Goal: Task Accomplishment & Management: Manage account settings

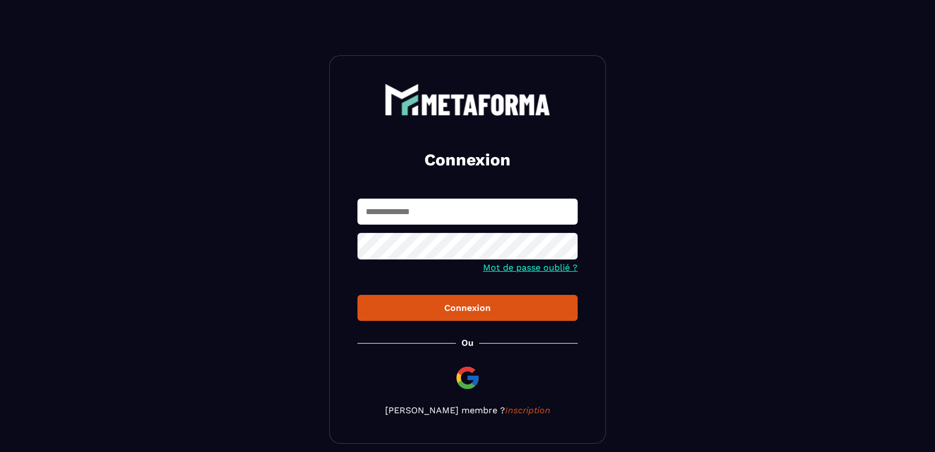
click at [397, 206] on input "text" at bounding box center [467, 212] width 220 height 26
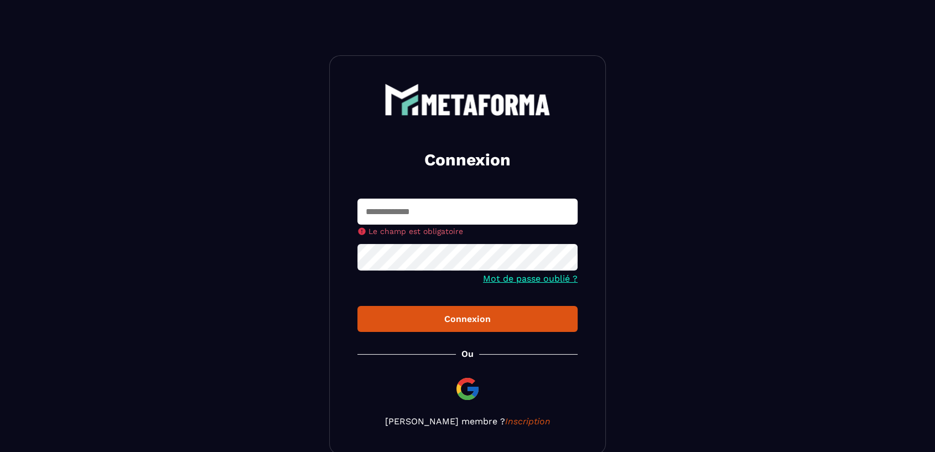
type input "**********"
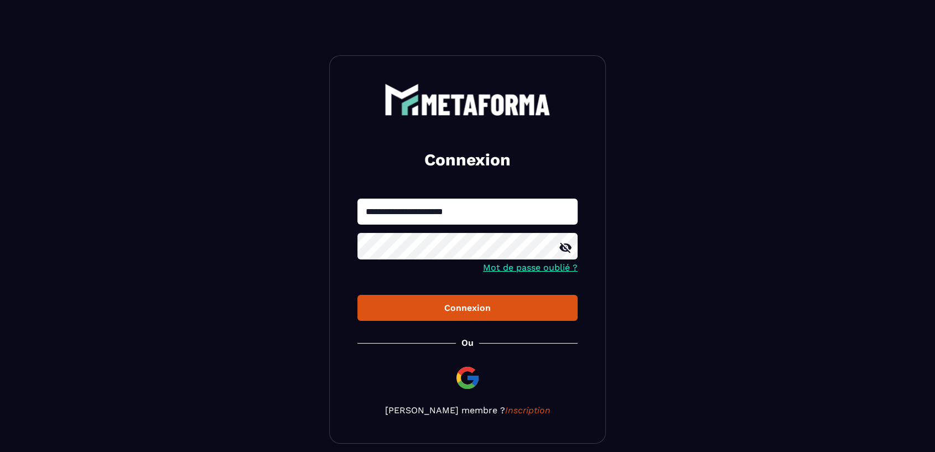
click at [464, 304] on div "Connexion" at bounding box center [467, 308] width 203 height 11
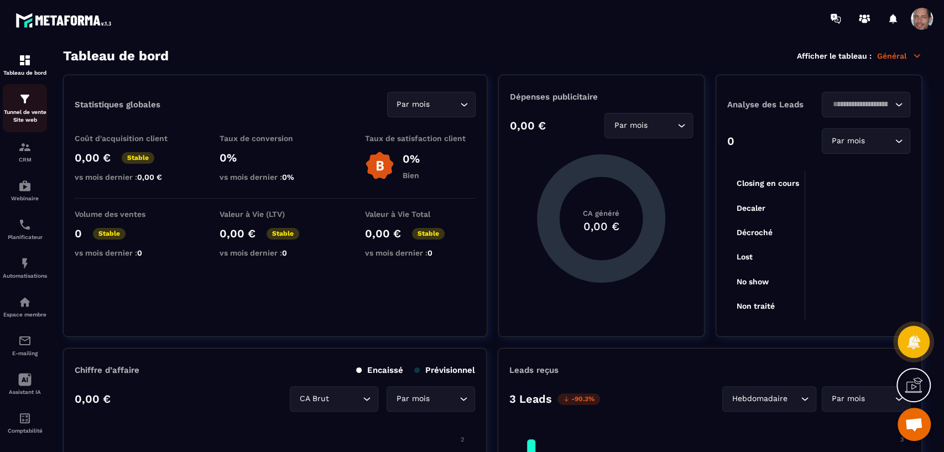
click at [35, 110] on p "Tunnel de vente Site web" at bounding box center [25, 115] width 44 height 15
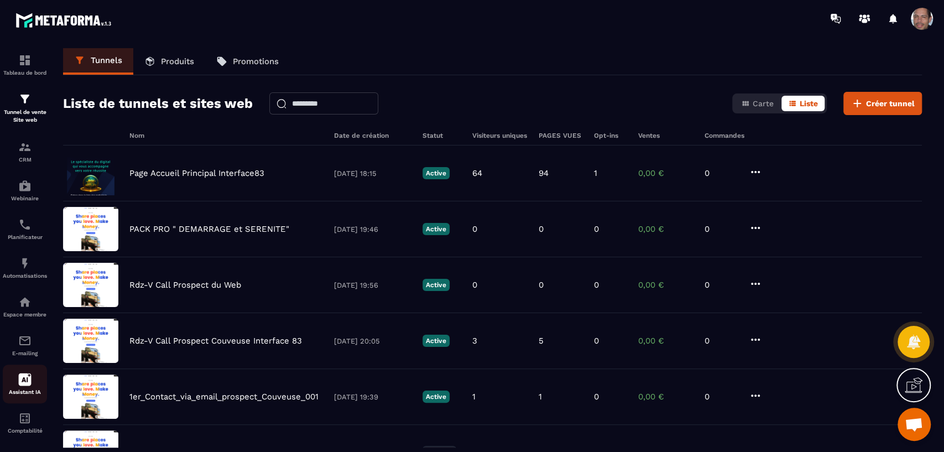
scroll to position [11, 0]
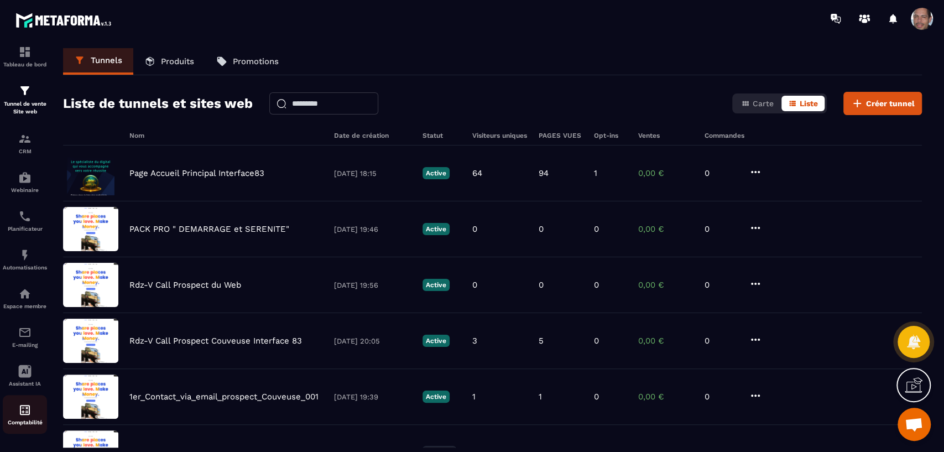
click at [28, 407] on img at bounding box center [24, 409] width 13 height 13
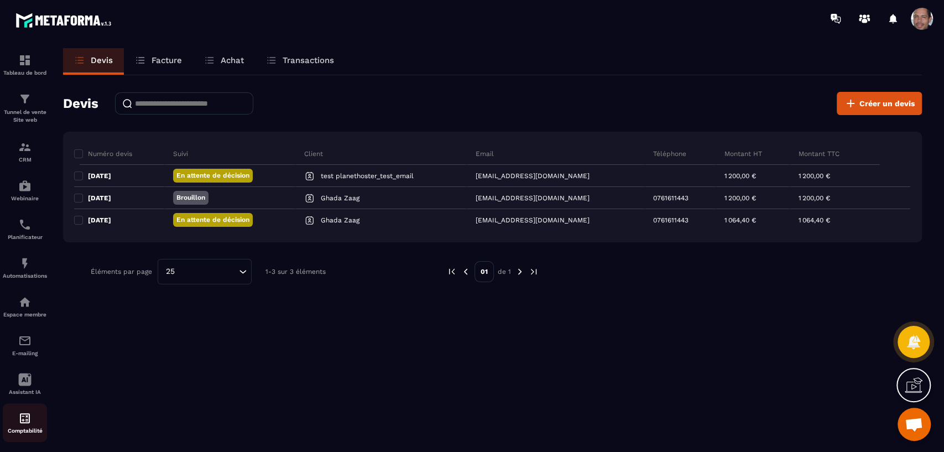
scroll to position [11, 0]
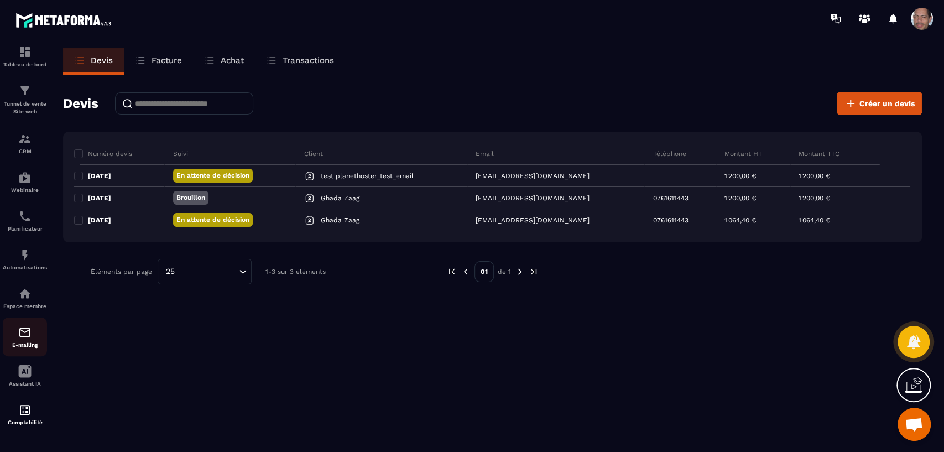
click at [25, 333] on img at bounding box center [24, 332] width 13 height 13
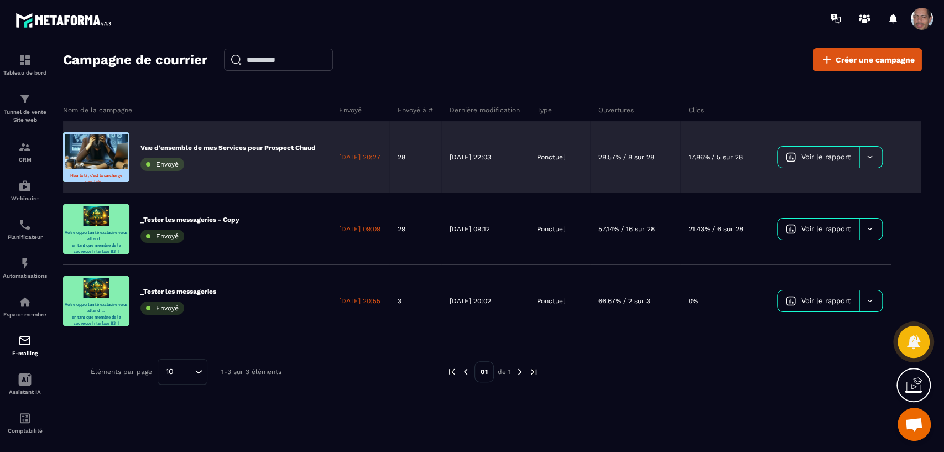
click at [277, 143] on p "Vue d'ensemble de mes Services pour Prospect Chaud" at bounding box center [228, 147] width 175 height 9
click at [874, 153] on icon at bounding box center [870, 157] width 8 height 8
click at [864, 183] on span "Dupliquer le campagne" at bounding box center [829, 185] width 80 height 8
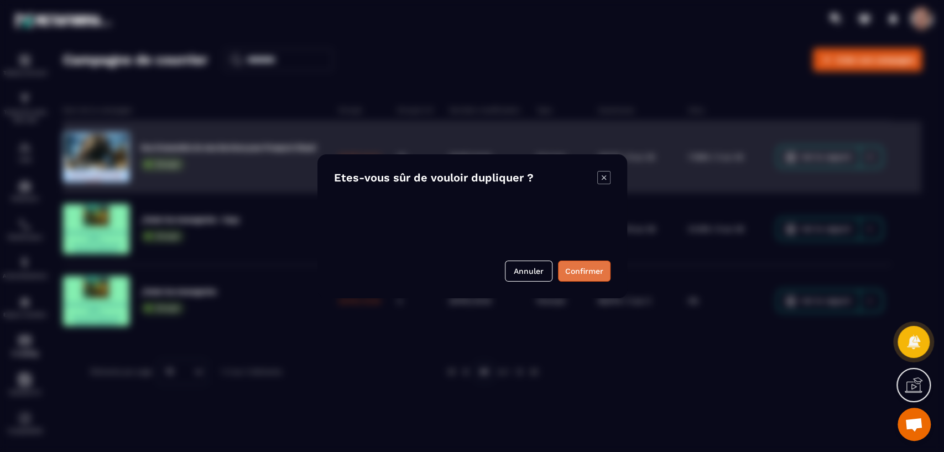
click at [577, 268] on button "Confirmer" at bounding box center [584, 271] width 53 height 21
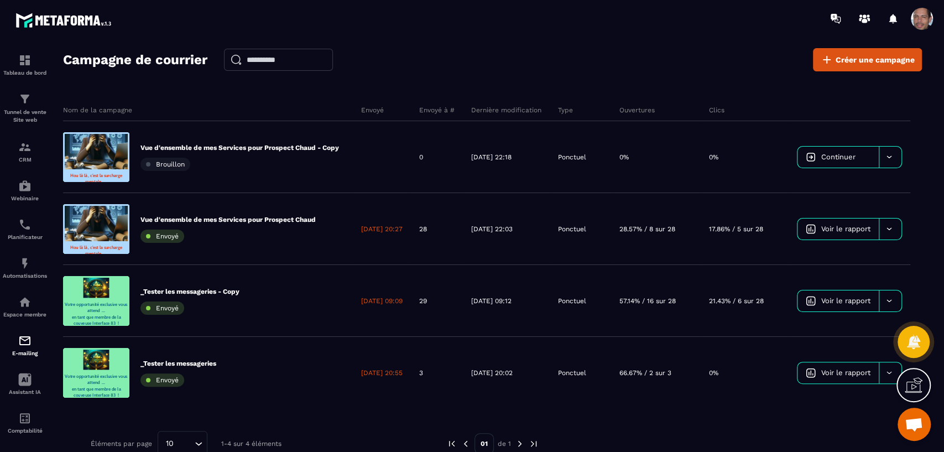
click at [894, 155] on icon at bounding box center [889, 157] width 8 height 8
click at [855, 153] on span "Continuer" at bounding box center [839, 157] width 34 height 8
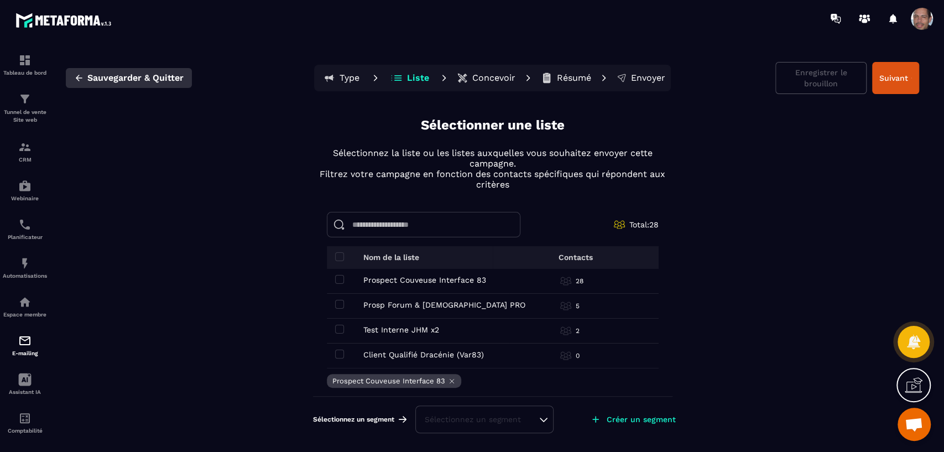
click at [75, 74] on icon "button" at bounding box center [79, 78] width 10 height 10
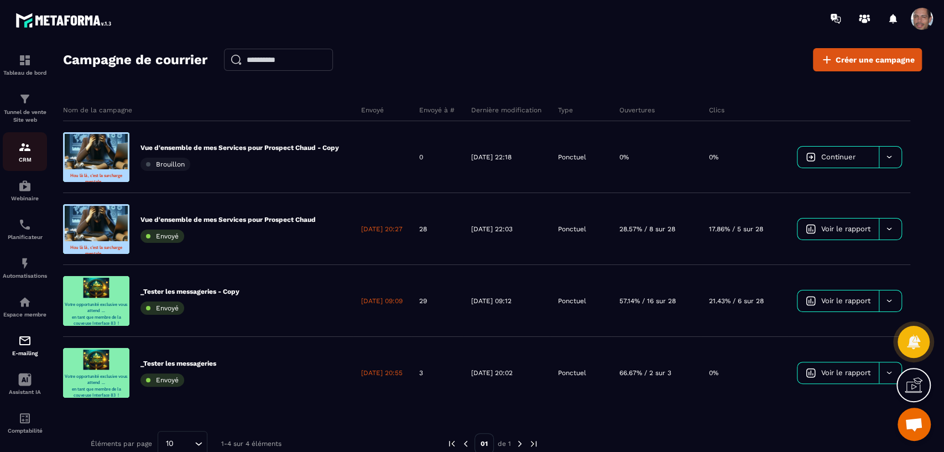
click at [25, 158] on p "CRM" at bounding box center [25, 160] width 44 height 6
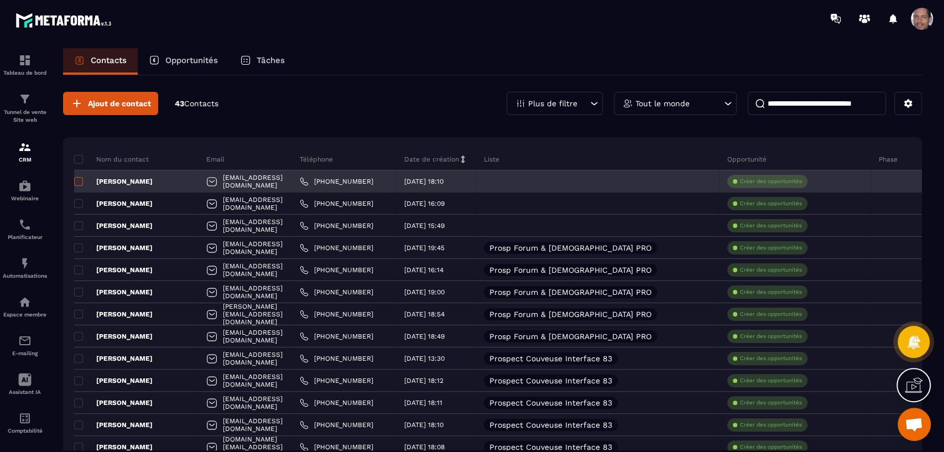
click at [82, 178] on span at bounding box center [78, 181] width 9 height 9
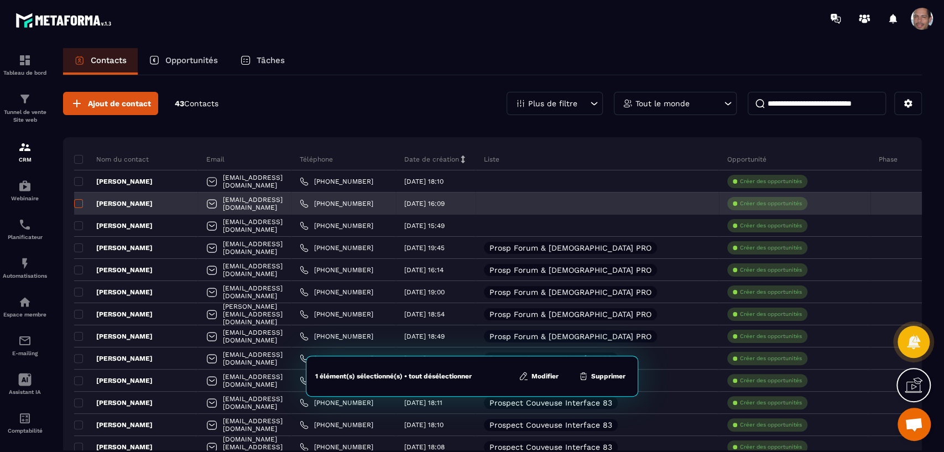
click at [79, 204] on span at bounding box center [78, 203] width 9 height 9
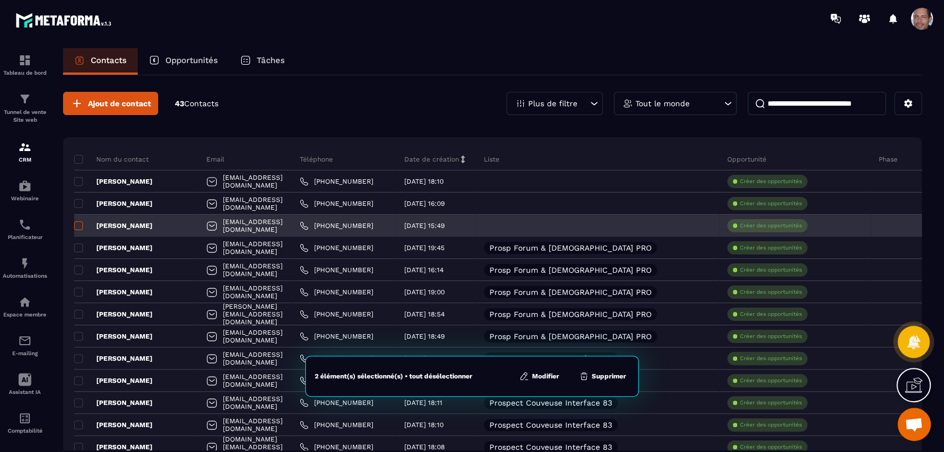
click at [80, 225] on span at bounding box center [78, 225] width 9 height 9
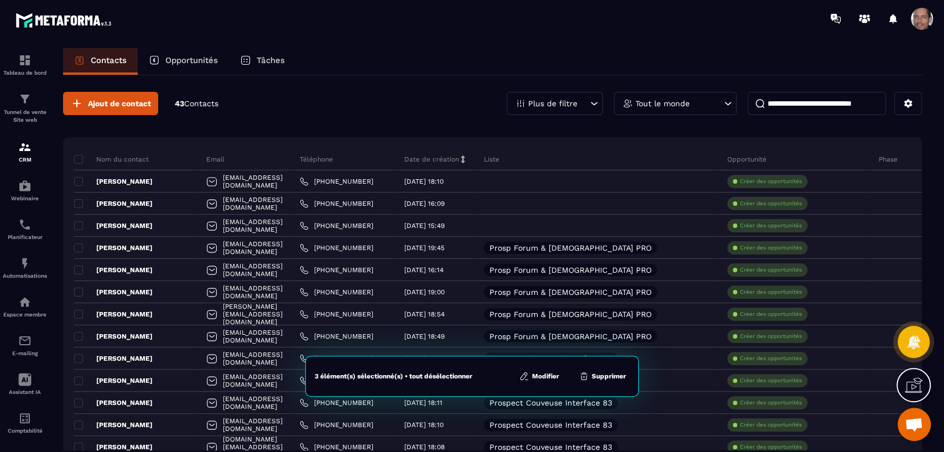
click at [549, 377] on button "Modifier" at bounding box center [539, 376] width 46 height 11
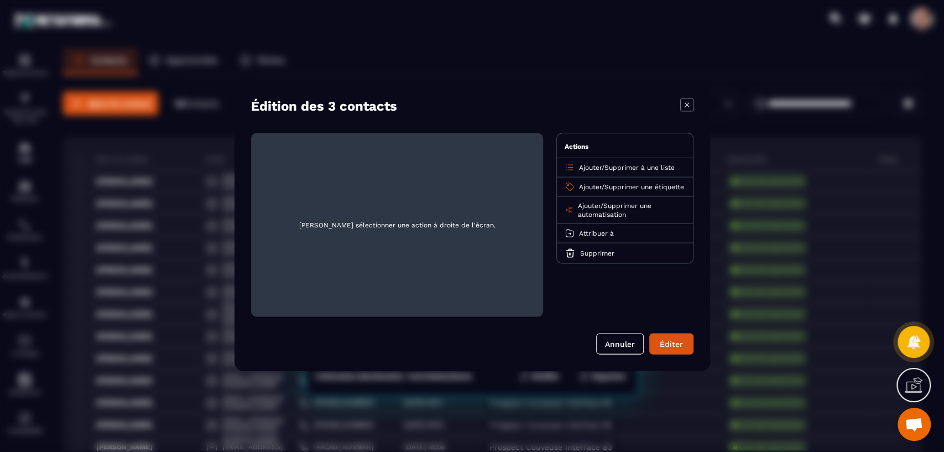
click at [669, 169] on span "Supprimer à une liste" at bounding box center [640, 167] width 70 height 8
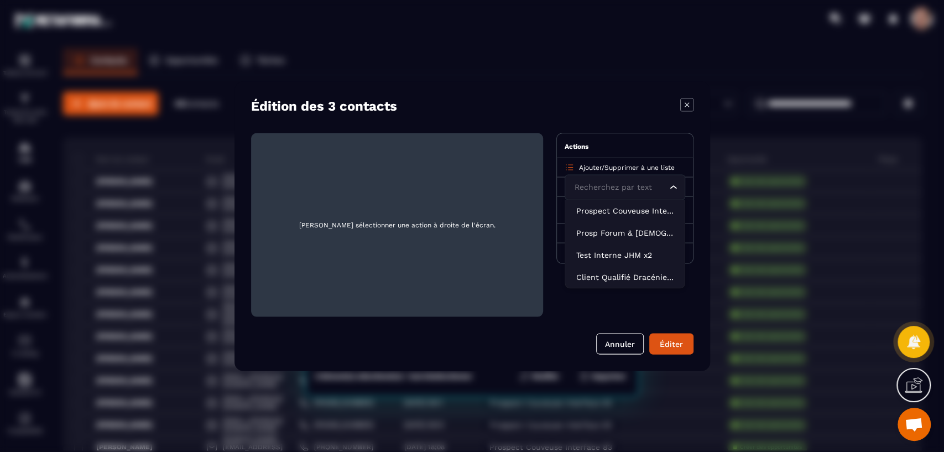
click at [578, 163] on div "Ajouter / Supprimer à une liste Recherchez par text Loading... Prospect Couveus…" at bounding box center [625, 167] width 136 height 19
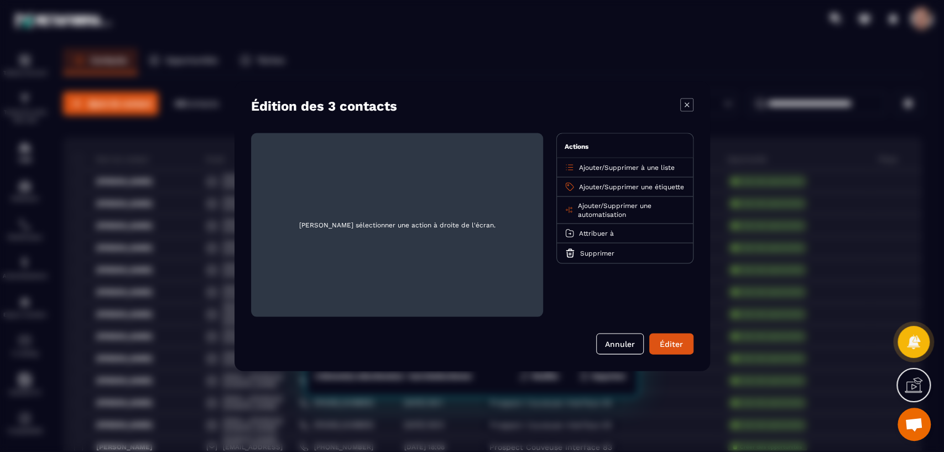
click at [583, 165] on span "Ajouter" at bounding box center [590, 167] width 23 height 8
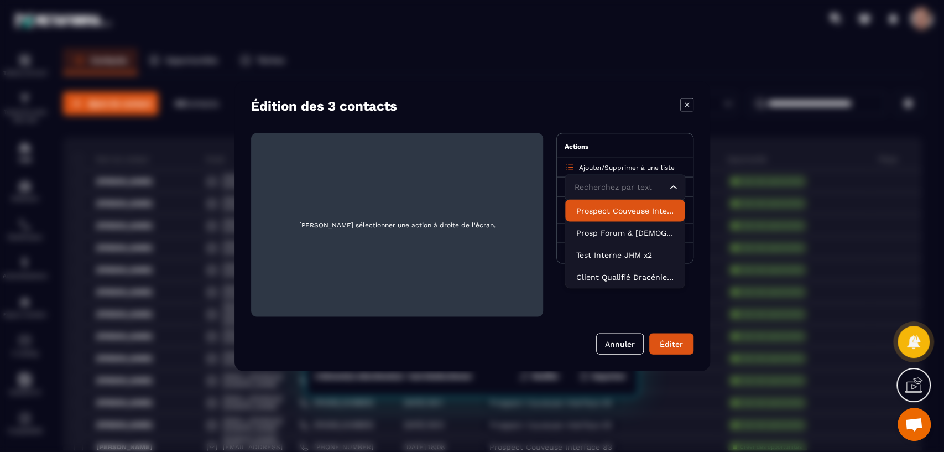
click at [615, 207] on p "Prospect Couveuse Interface 83" at bounding box center [625, 210] width 97 height 11
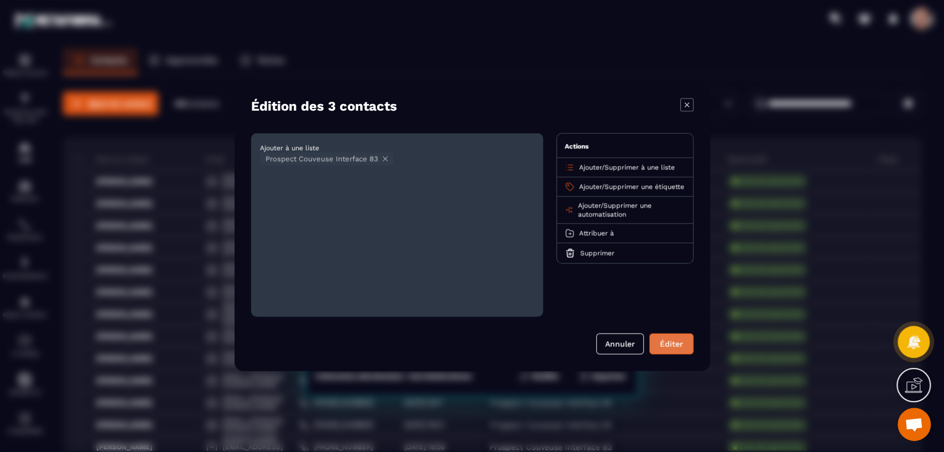
click at [671, 344] on button "Éditer" at bounding box center [672, 343] width 44 height 21
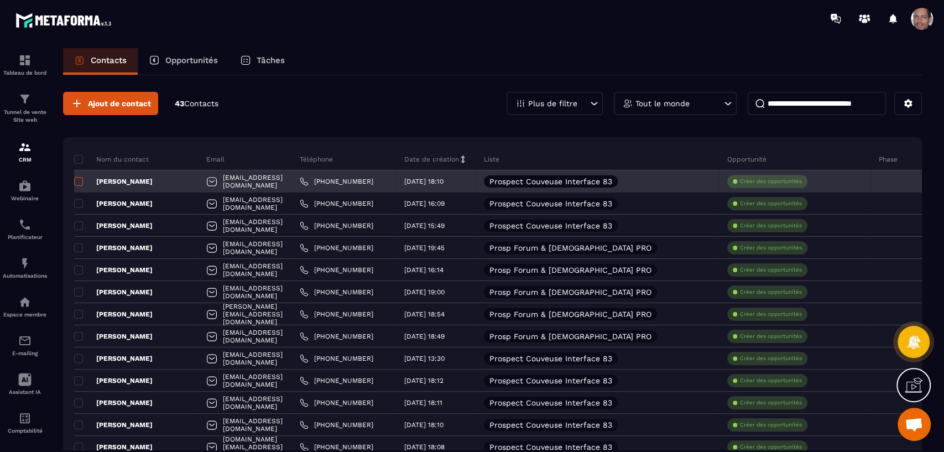
click at [77, 179] on span at bounding box center [78, 181] width 9 height 9
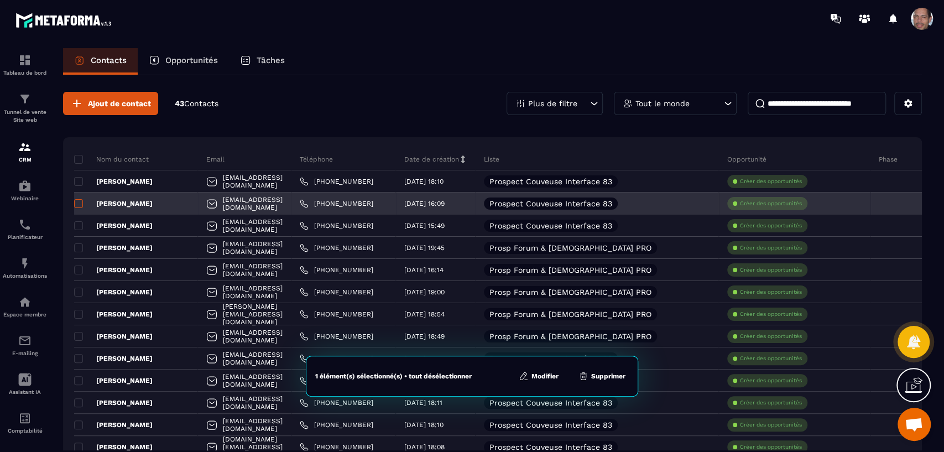
click at [81, 203] on span at bounding box center [78, 203] width 9 height 9
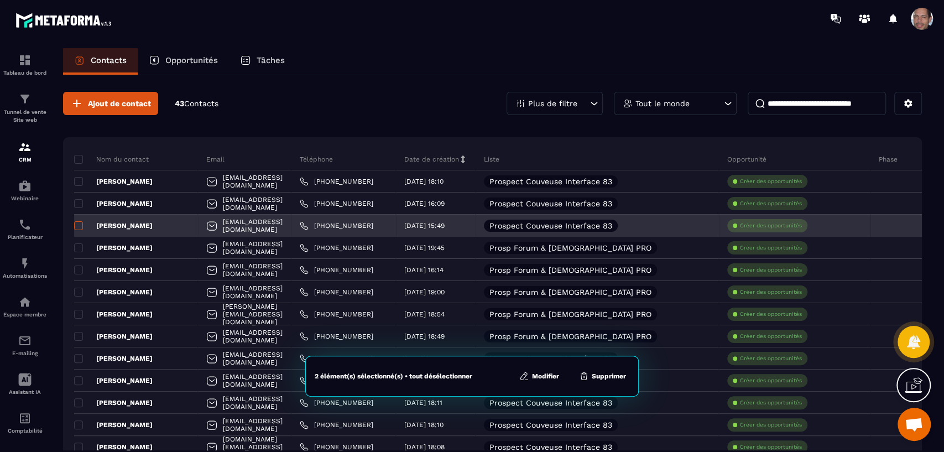
click at [82, 226] on span at bounding box center [78, 225] width 9 height 9
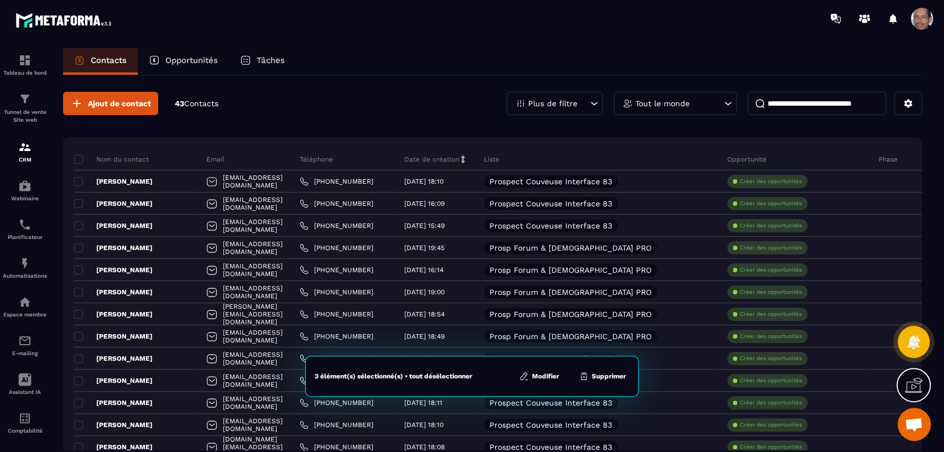
click at [546, 376] on button "Modifier" at bounding box center [539, 376] width 46 height 11
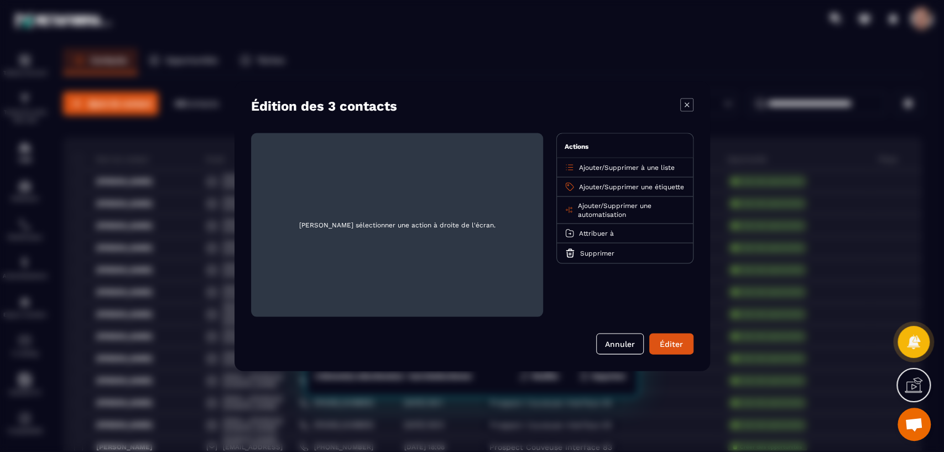
click at [636, 186] on span "Supprimer une étiquette" at bounding box center [645, 187] width 80 height 8
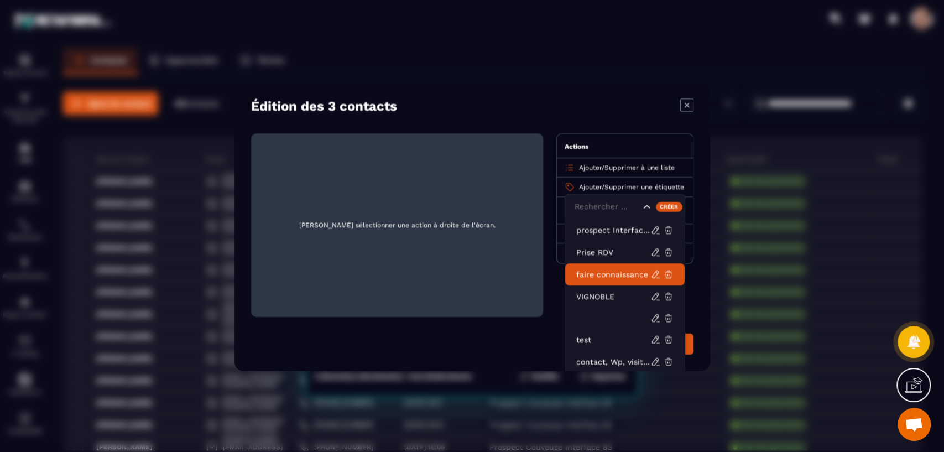
click at [678, 205] on div "Créer" at bounding box center [669, 206] width 27 height 10
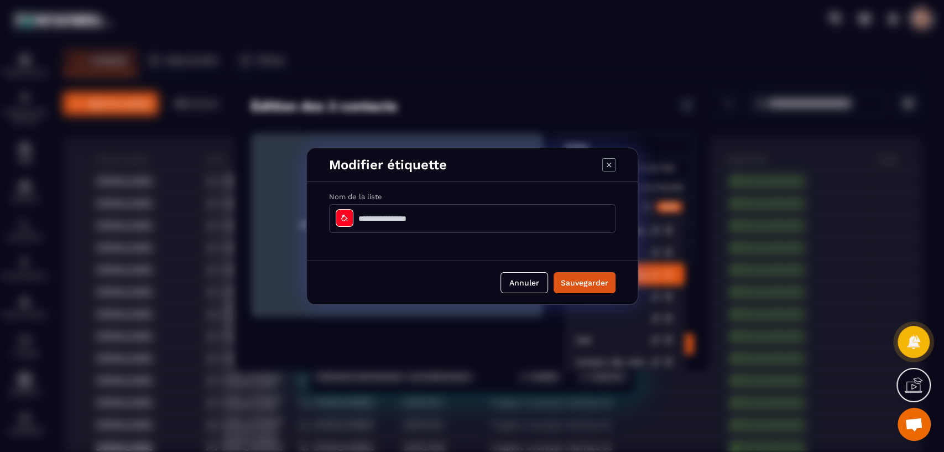
click at [507, 215] on input "Modal window" at bounding box center [472, 218] width 287 height 29
type input "*"
click at [425, 216] on input "**********" at bounding box center [472, 218] width 287 height 29
type input "**********"
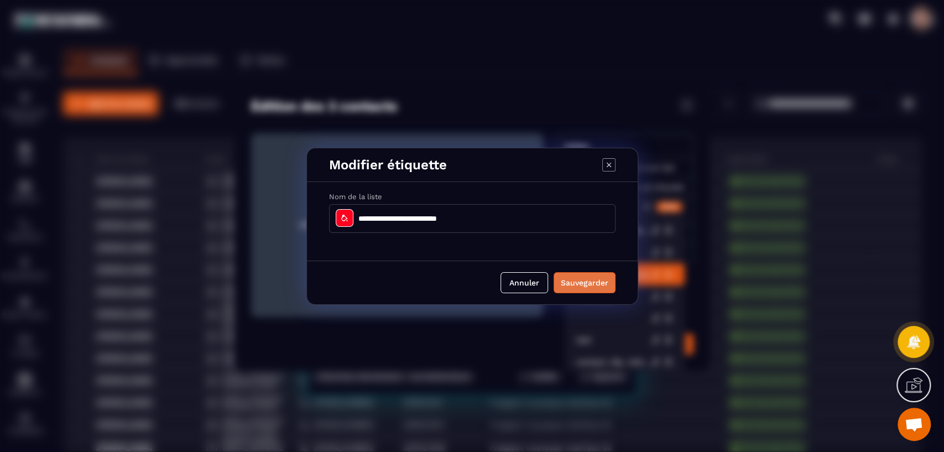
click at [594, 277] on button "Sauvegarder" at bounding box center [585, 282] width 62 height 21
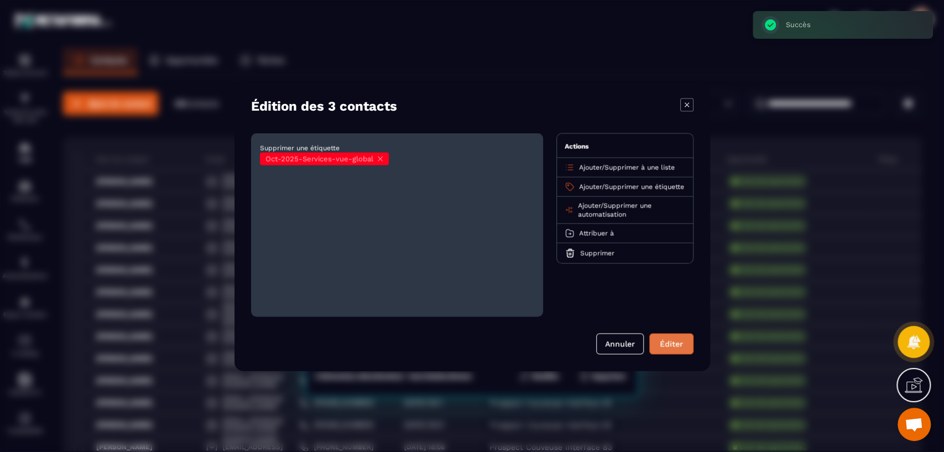
click at [662, 341] on button "Éditer" at bounding box center [672, 343] width 44 height 21
